Goal: Find specific page/section: Find specific page/section

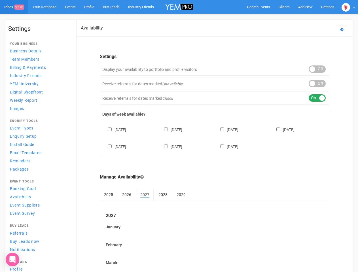
click at [179, 136] on div "[DATE] [DATE] [DATE] [DATE] [DATE] [DATE] [DATE]" at bounding box center [214, 136] width 225 height 34
click at [259, 7] on span "Search Events" at bounding box center [258, 7] width 23 height 4
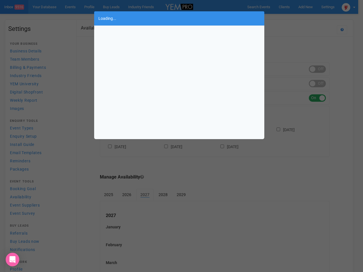
click at [305, 7] on div "Loading..." at bounding box center [181, 136] width 363 height 272
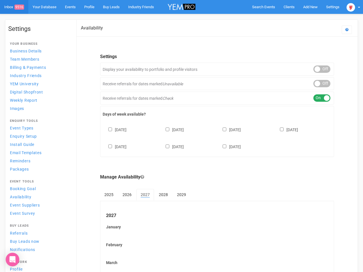
click at [292, 18] on body "Search Events Clients Add New New Client New Event New Enquiry Settings [GEOGRA…" at bounding box center [181, 235] width 363 height 471
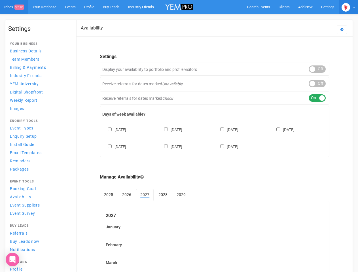
click at [348, 7] on img at bounding box center [346, 7] width 9 height 9
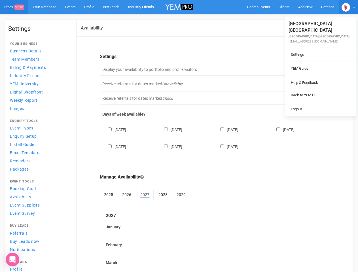
click at [317, 69] on ul "[GEOGRAPHIC_DATA] [GEOGRAPHIC_DATA] [GEOGRAPHIC_DATA] [GEOGRAPHIC_DATA]. [EMAIL…" at bounding box center [320, 66] width 71 height 99
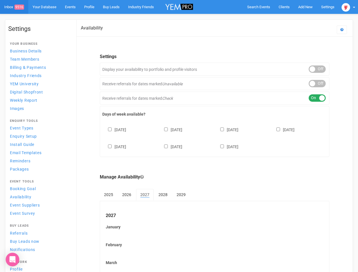
click at [317, 84] on body "Search Events Clients Add New New Client New Event New Enquiry Settings [GEOGRA…" at bounding box center [179, 235] width 358 height 471
click at [317, 98] on div "ON OFF" at bounding box center [317, 97] width 17 height 7
click at [215, 138] on div "[DATE] [DATE] [DATE] [DATE] [DATE] [DATE] [DATE]" at bounding box center [214, 136] width 225 height 34
